Goal: Task Accomplishment & Management: Manage account settings

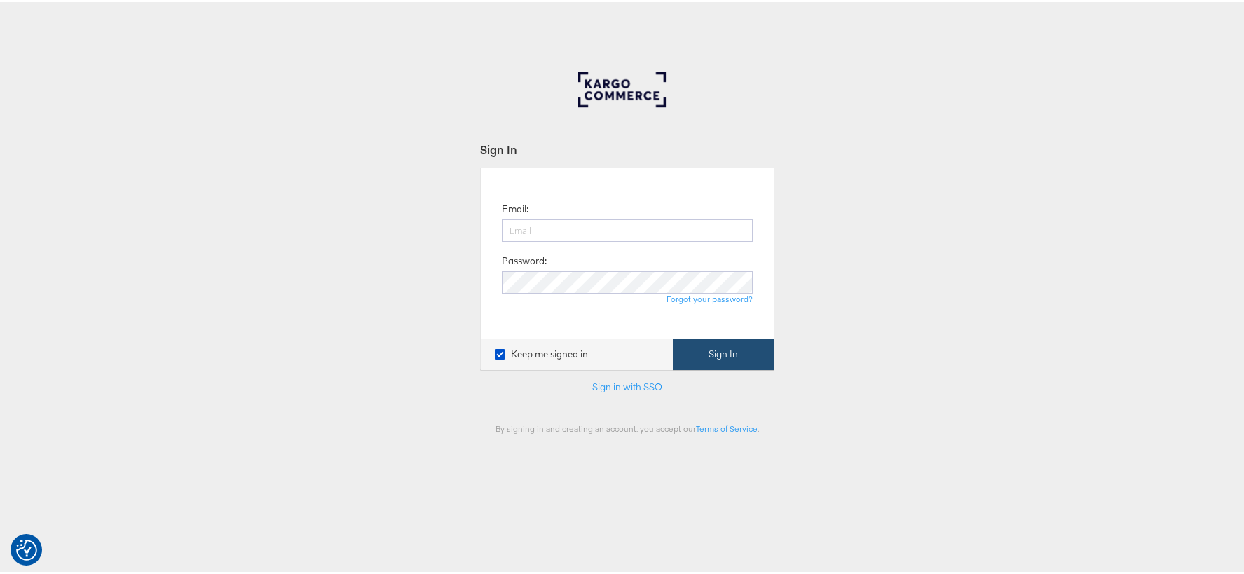
type input "[PERSON_NAME][EMAIL_ADDRESS][PERSON_NAME][DOMAIN_NAME]"
click at [719, 364] on button "Sign In" at bounding box center [723, 352] width 101 height 32
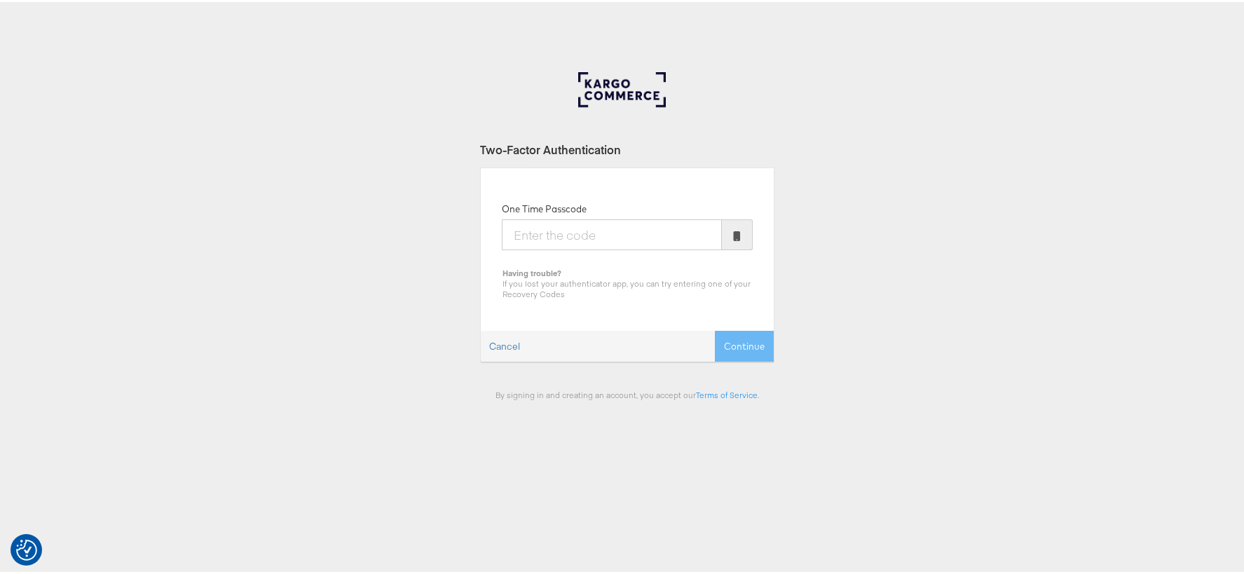
click at [626, 244] on input "One Time Passcode" at bounding box center [612, 232] width 220 height 31
type input "5"
type input "027385"
click at [748, 350] on button "Continue" at bounding box center [744, 345] width 59 height 32
